Goal: Information Seeking & Learning: Learn about a topic

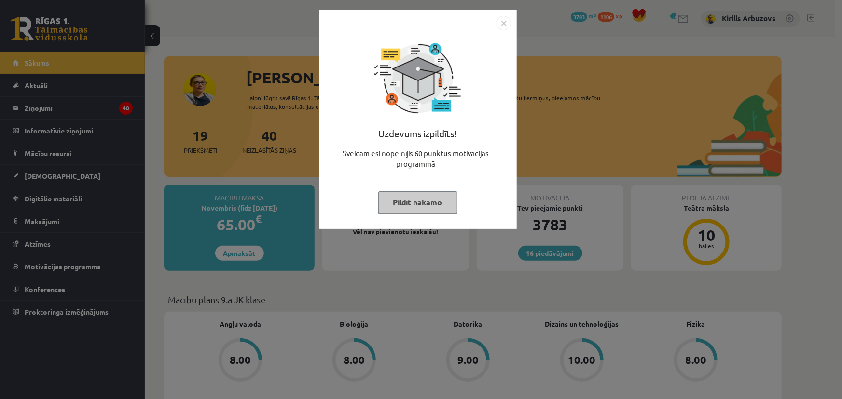
click at [395, 206] on button "Pildīt nākamo" at bounding box center [417, 202] width 79 height 22
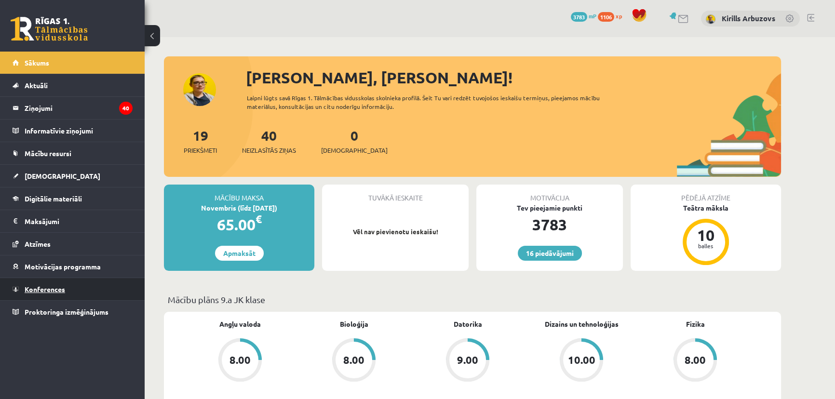
click at [36, 287] on span "Konferences" at bounding box center [45, 289] width 41 height 9
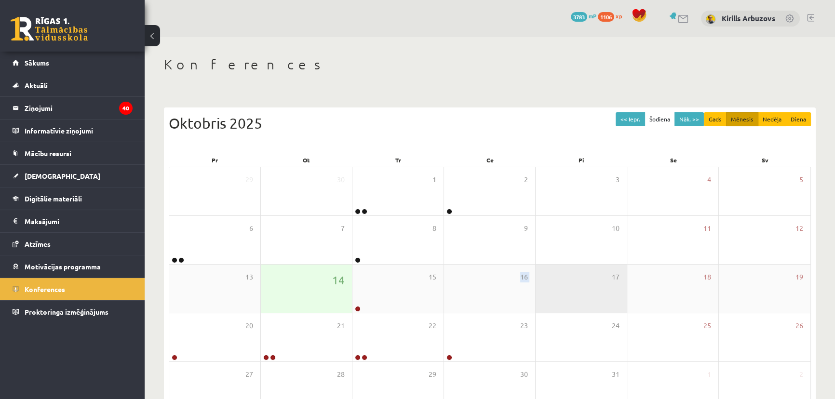
drag, startPoint x: 492, startPoint y: 296, endPoint x: 548, endPoint y: 304, distance: 57.0
click at [547, 304] on div "13 14 15 16 17 18 19" at bounding box center [490, 289] width 642 height 49
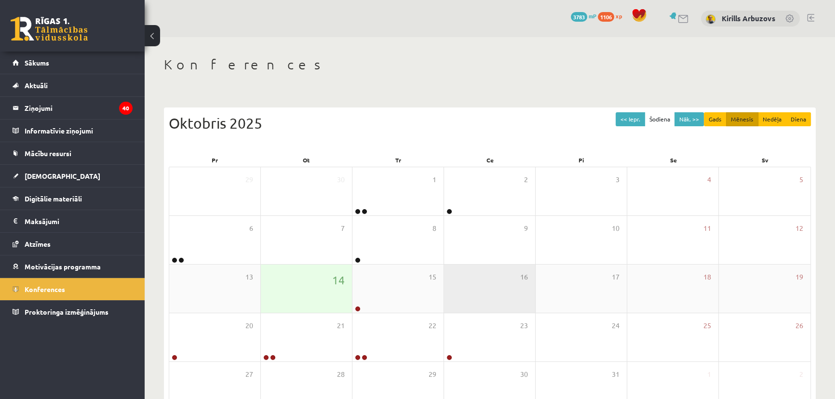
click at [497, 291] on div "16" at bounding box center [489, 289] width 91 height 48
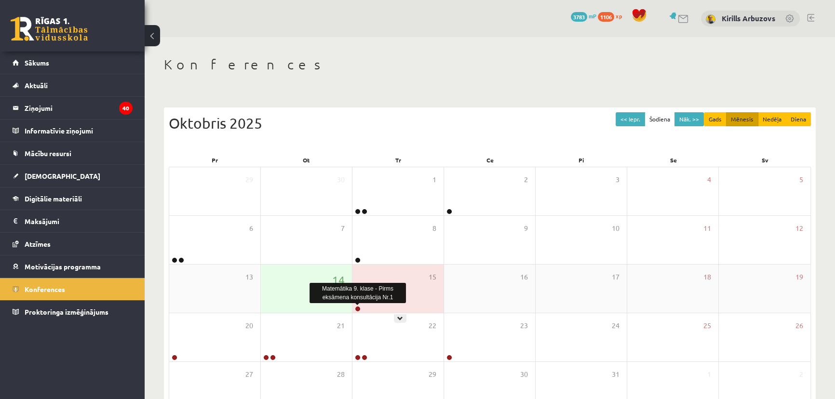
click at [357, 309] on link at bounding box center [358, 309] width 6 height 6
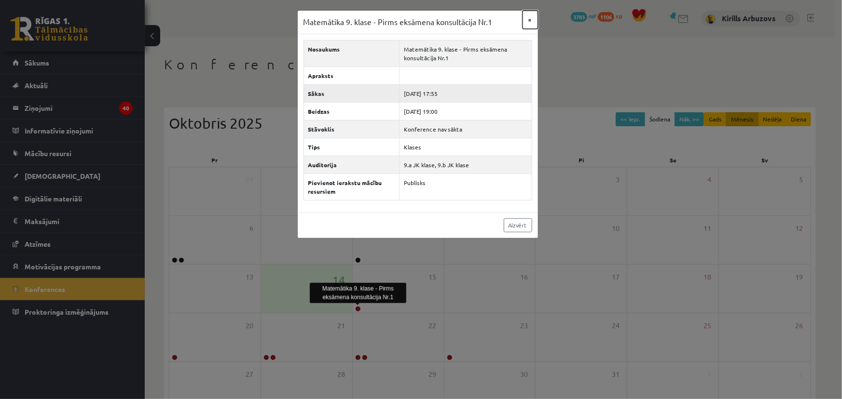
drag, startPoint x: 528, startPoint y: 22, endPoint x: 448, endPoint y: 83, distance: 101.2
click at [528, 22] on button "×" at bounding box center [529, 20] width 15 height 18
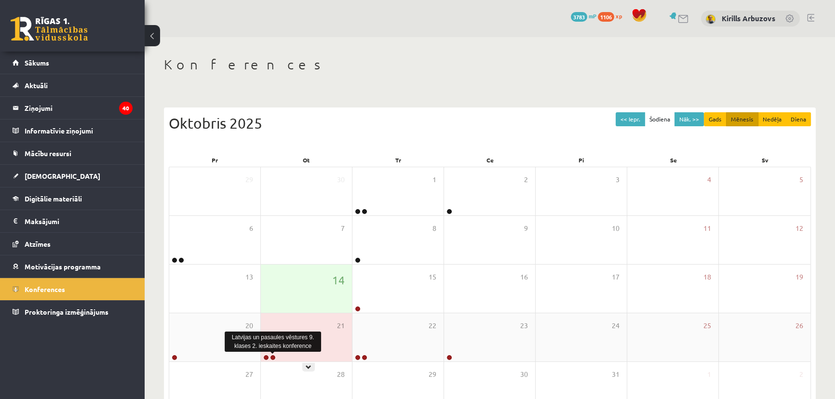
click at [272, 355] on link at bounding box center [273, 358] width 6 height 6
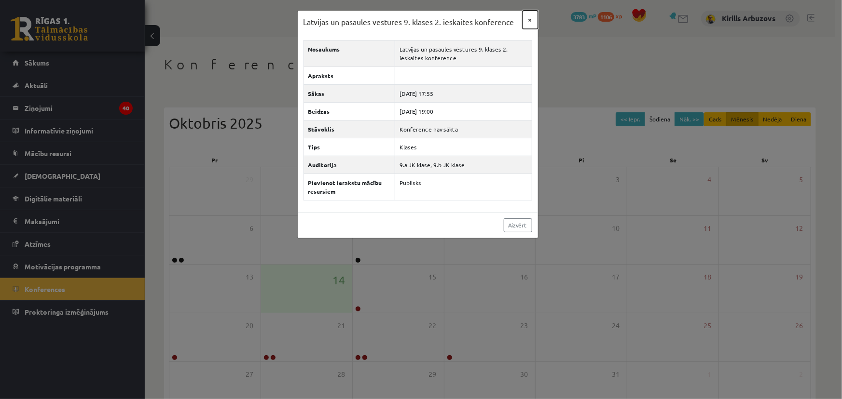
click at [532, 20] on button "×" at bounding box center [529, 20] width 15 height 18
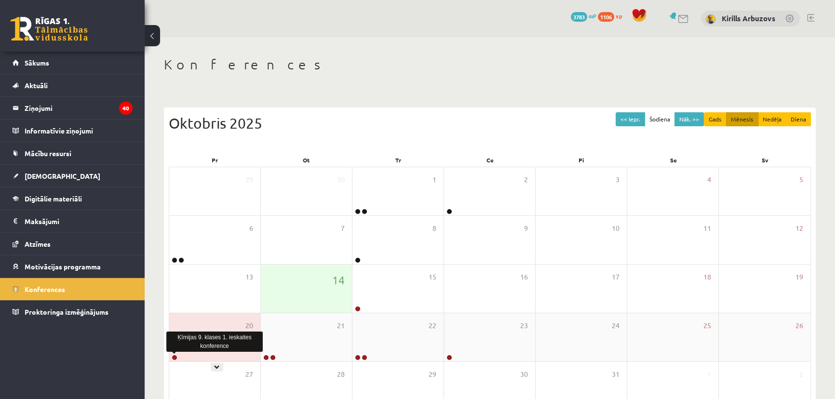
click at [174, 357] on link at bounding box center [175, 358] width 6 height 6
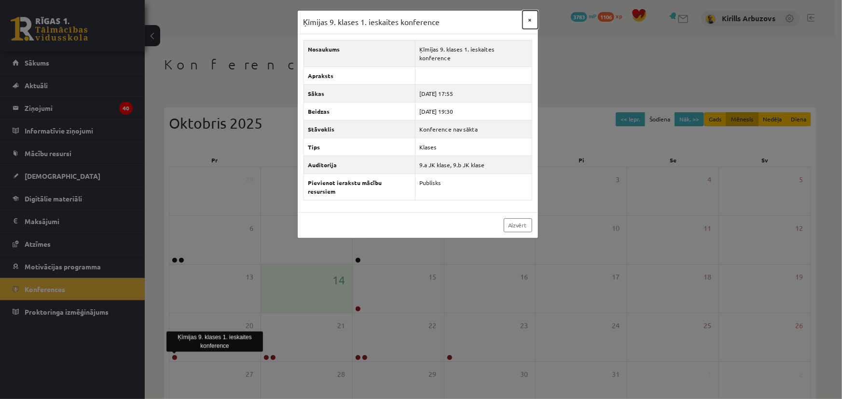
click at [529, 20] on button "×" at bounding box center [529, 20] width 15 height 18
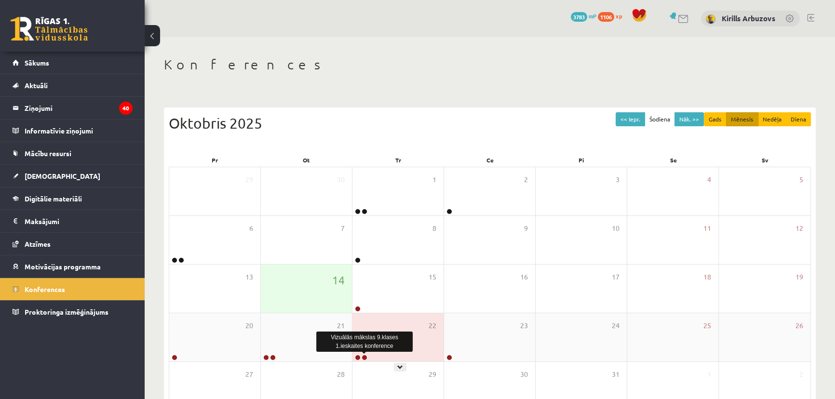
click at [365, 357] on link at bounding box center [365, 358] width 6 height 6
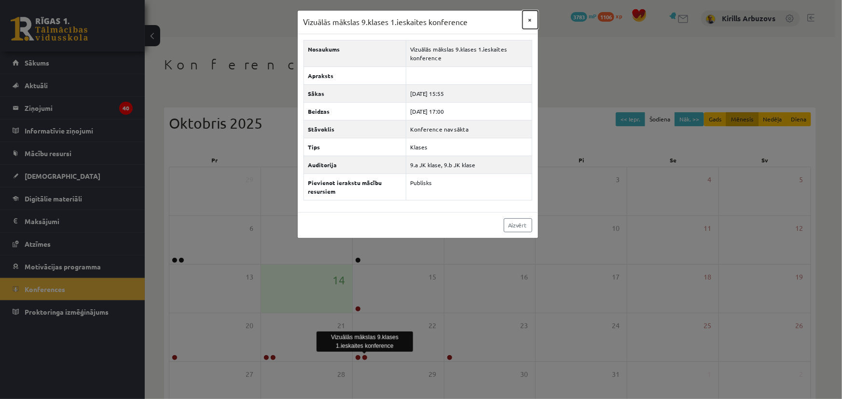
click at [528, 19] on button "×" at bounding box center [529, 20] width 15 height 18
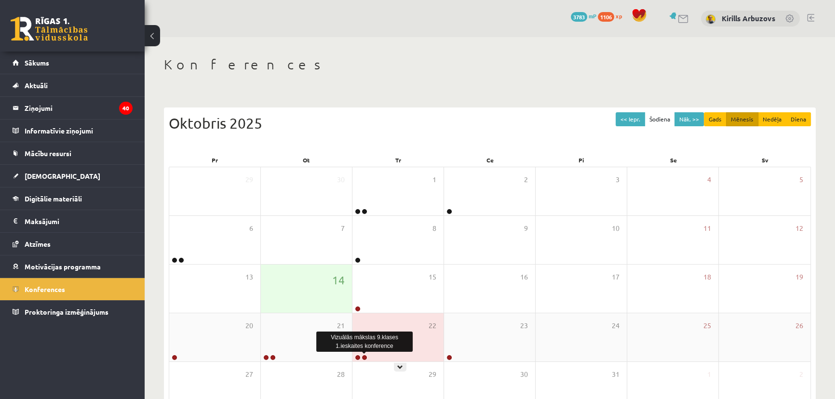
click at [364, 358] on link at bounding box center [365, 358] width 6 height 6
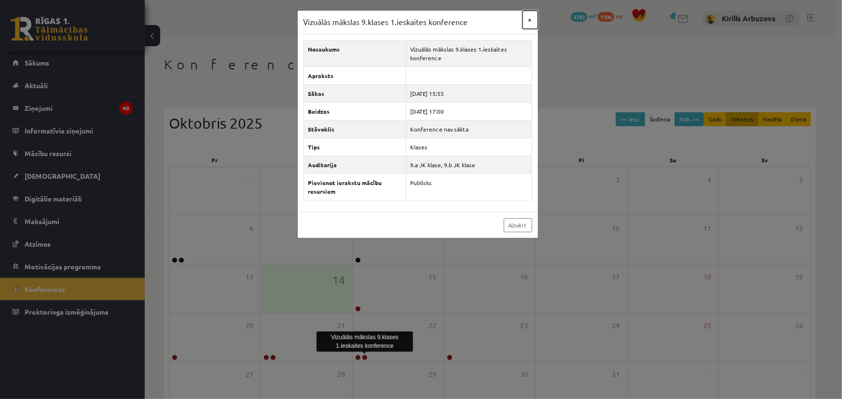
click at [534, 21] on button "×" at bounding box center [529, 20] width 15 height 18
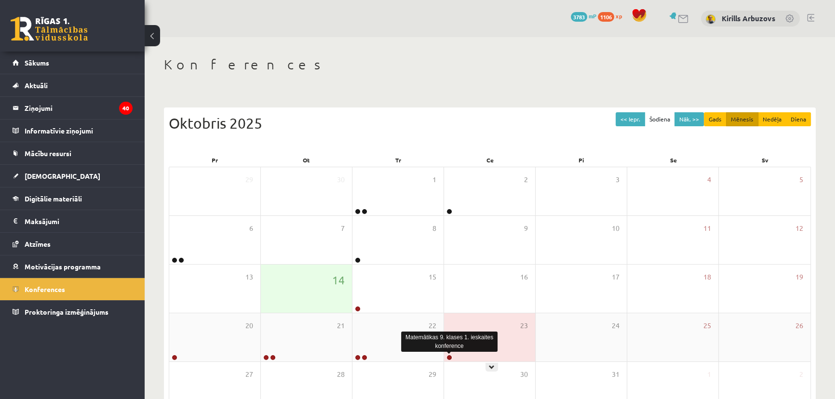
click at [450, 356] on link at bounding box center [450, 358] width 6 height 6
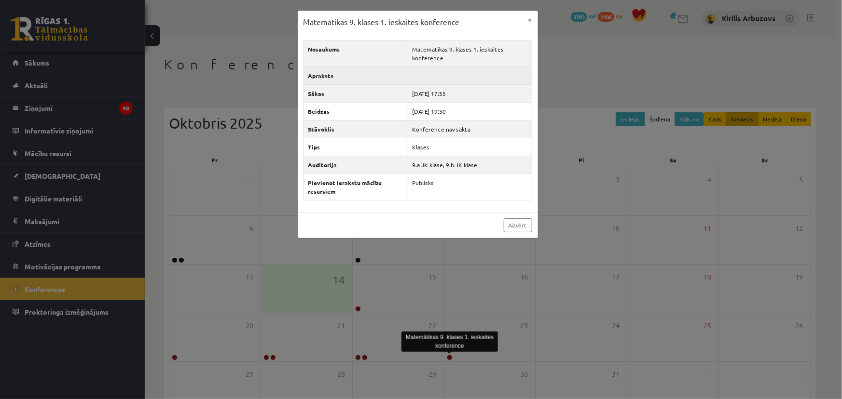
click at [526, 80] on td at bounding box center [470, 76] width 124 height 18
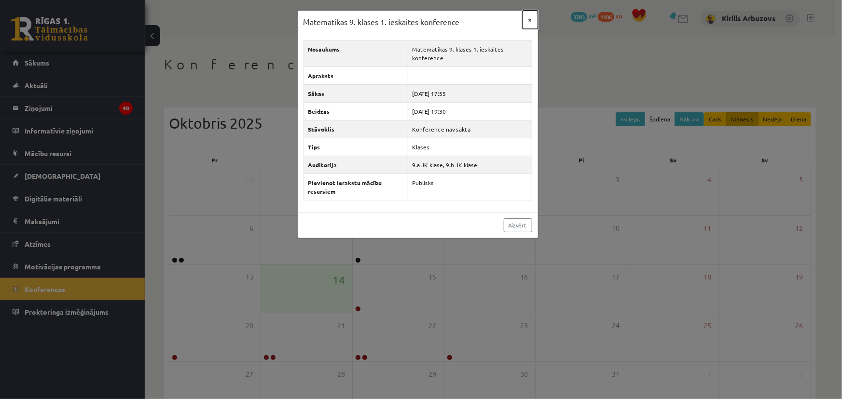
click at [529, 19] on button "×" at bounding box center [529, 20] width 15 height 18
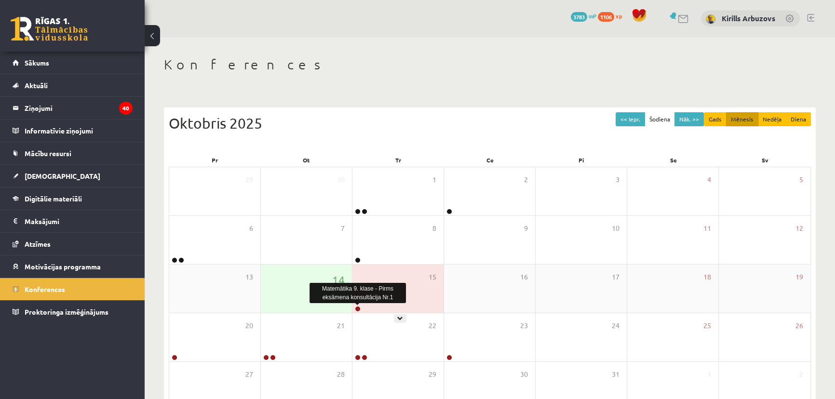
click at [359, 309] on link at bounding box center [358, 309] width 6 height 6
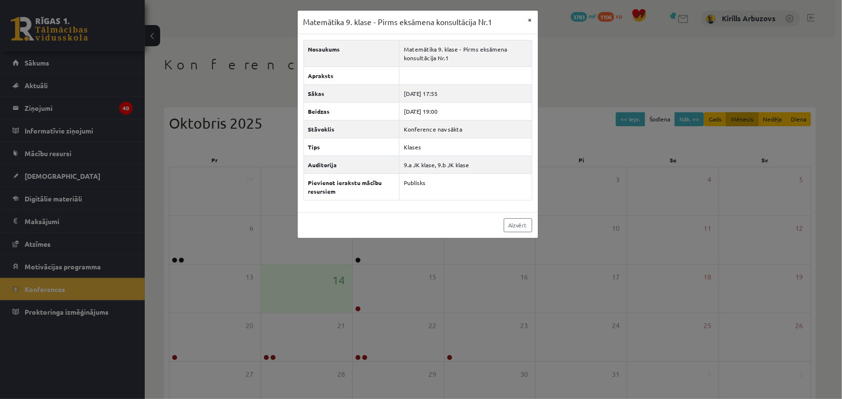
click at [526, 14] on div "Matemātika 9. klase - Pirms eksāmena konsultācija Nr.1 × Nosaukums Matemātika 9…" at bounding box center [421, 199] width 842 height 399
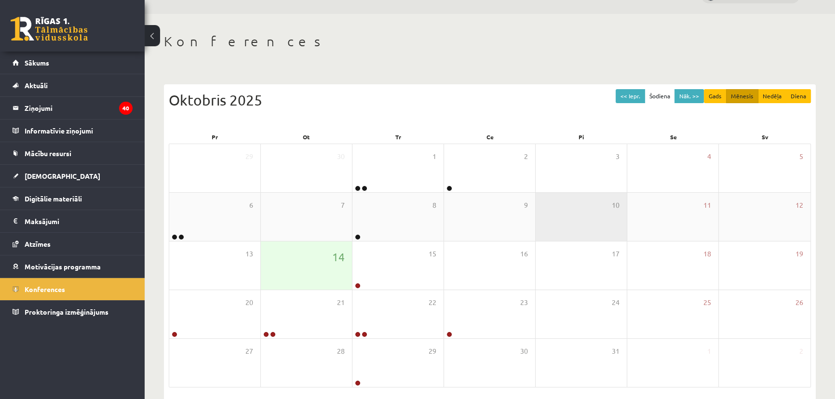
scroll to position [61, 0]
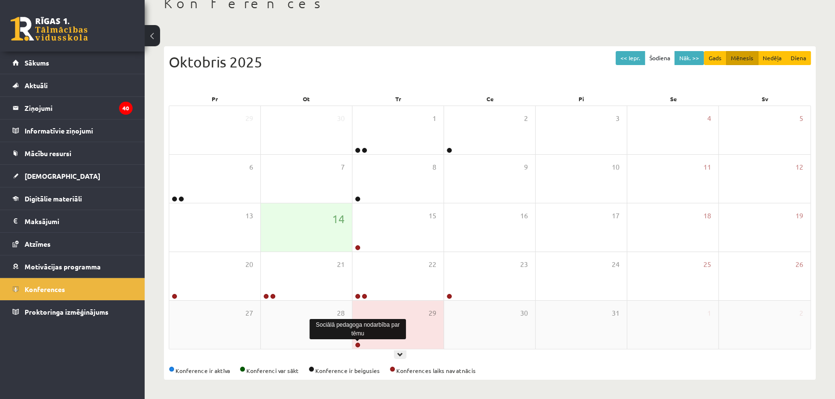
click at [357, 344] on link at bounding box center [358, 345] width 6 height 6
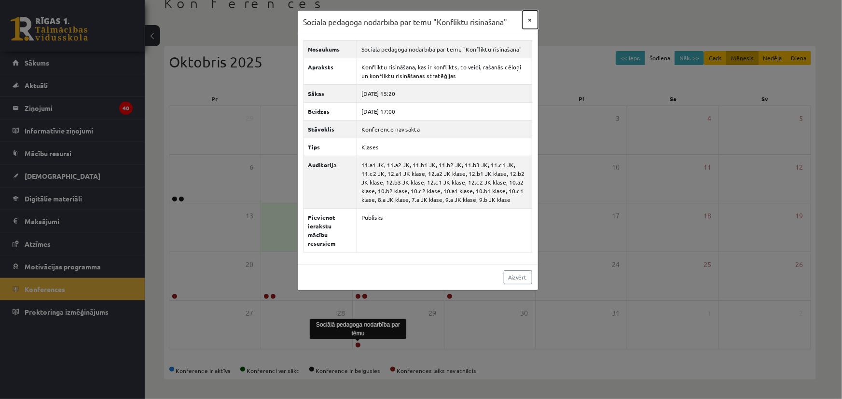
click at [531, 16] on button "×" at bounding box center [529, 20] width 15 height 18
